Goal: Contribute content: Add original content to the website for others to see

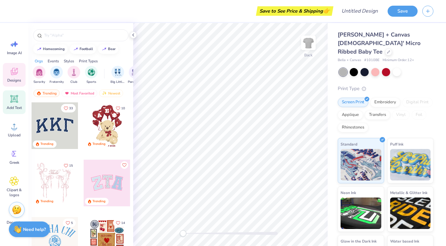
click at [18, 106] on span "Add Text" at bounding box center [14, 107] width 15 height 5
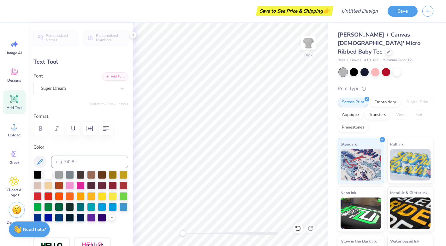
scroll to position [0, 0]
type textarea "BABY RAVER"
click at [102, 128] on button "button" at bounding box center [106, 129] width 14 height 14
click at [88, 127] on icon "button" at bounding box center [90, 129] width 8 height 8
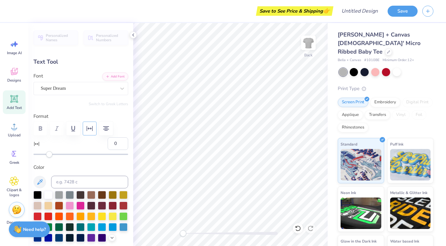
click at [88, 128] on icon "button" at bounding box center [90, 128] width 6 height 5
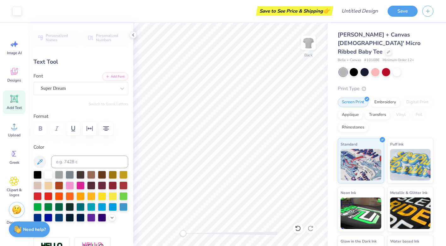
type input "5.85"
type input "3.77"
type input "6.62"
click at [90, 88] on div "Super Dream" at bounding box center [78, 89] width 76 height 10
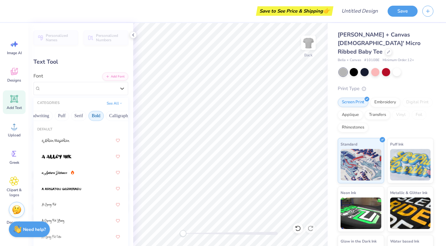
scroll to position [0, 13]
click at [78, 117] on button "Puff" at bounding box center [81, 116] width 15 height 10
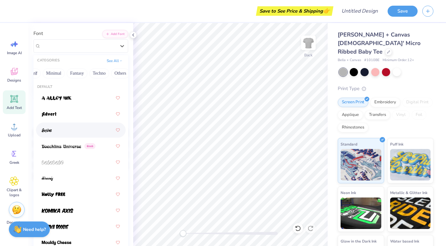
scroll to position [0, 175]
click at [90, 72] on button "Techno" at bounding box center [96, 73] width 20 height 10
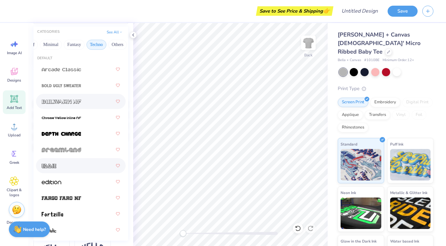
scroll to position [0, 0]
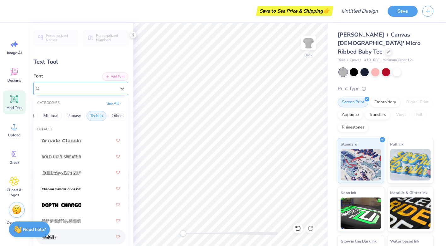
click at [79, 87] on div "Super Dream" at bounding box center [78, 88] width 75 height 7
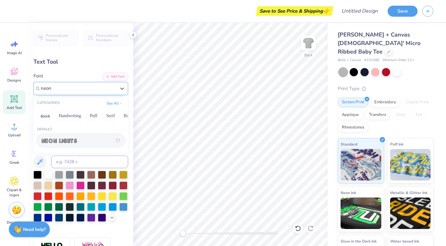
click at [78, 139] on div at bounding box center [81, 140] width 78 height 11
type input "neon"
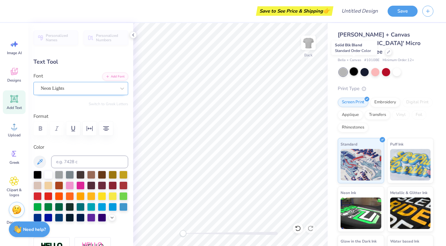
click at [355, 68] on div at bounding box center [354, 72] width 8 height 8
type input "5.60"
type input "3.75"
type input "5.06"
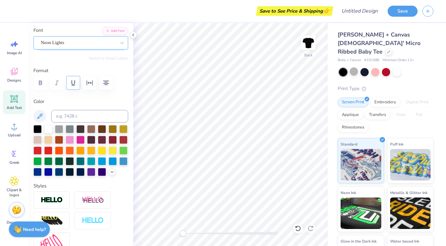
scroll to position [48, 0]
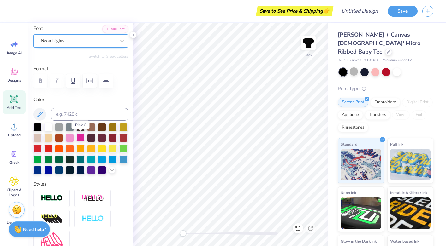
click at [81, 139] on div at bounding box center [80, 137] width 8 height 8
click at [72, 138] on div at bounding box center [70, 137] width 8 height 8
click at [82, 138] on div at bounding box center [80, 137] width 8 height 8
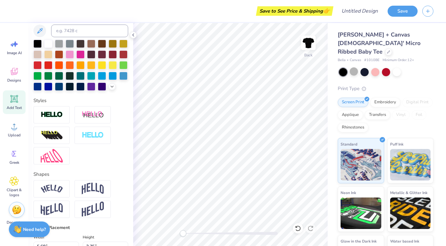
scroll to position [134, 0]
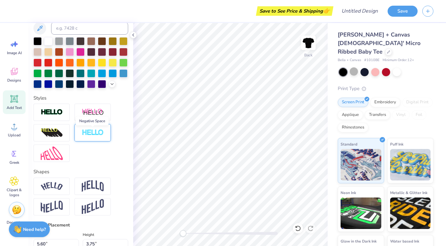
click at [94, 134] on img at bounding box center [93, 132] width 22 height 7
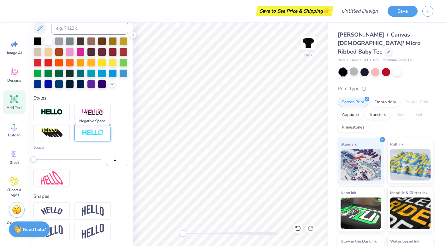
click at [95, 134] on img at bounding box center [93, 132] width 22 height 7
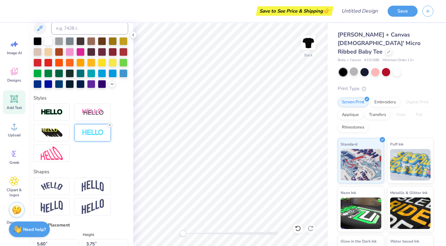
click at [110, 126] on icon at bounding box center [110, 125] width 4 height 4
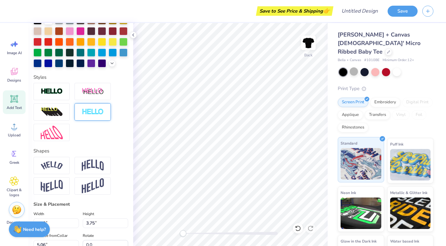
scroll to position [26, 0]
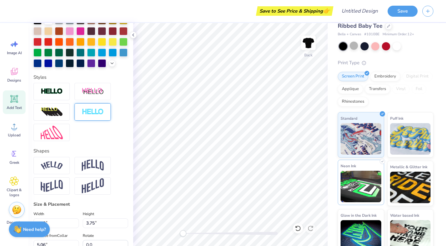
click at [355, 180] on img at bounding box center [360, 187] width 41 height 32
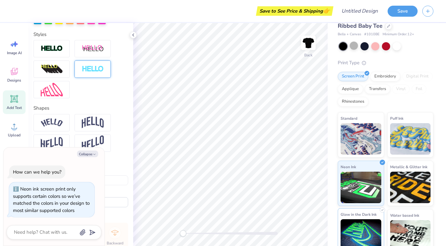
click at [355, 221] on img at bounding box center [360, 236] width 41 height 32
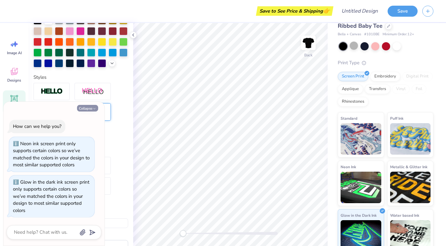
click at [94, 107] on icon "button" at bounding box center [94, 109] width 4 height 4
type textarea "x"
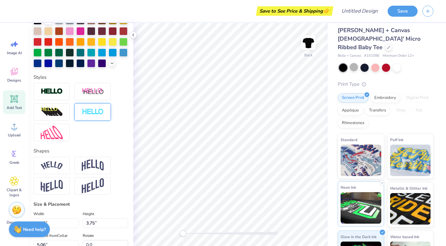
scroll to position [0, 0]
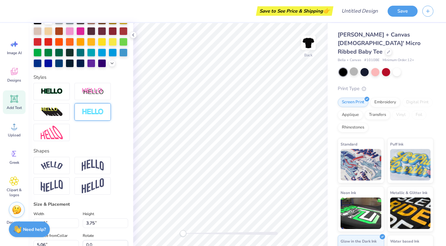
type input "8.15"
type input "5.47"
type input "5.02"
